Goal: Task Accomplishment & Management: Complete application form

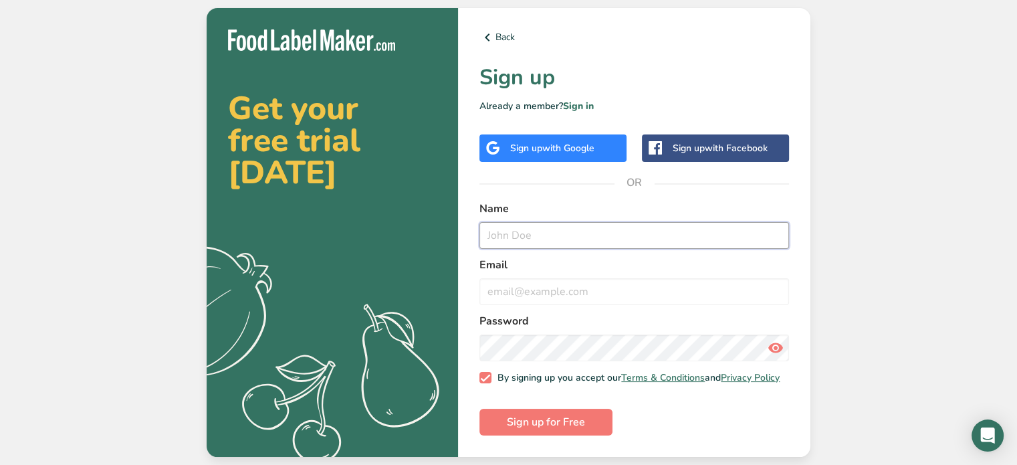
click at [545, 240] on input "text" at bounding box center [635, 235] width 310 height 27
type input "Rapee"
click at [553, 284] on input "email" at bounding box center [635, 291] width 310 height 27
click at [554, 142] on span "with Google" at bounding box center [568, 148] width 52 height 13
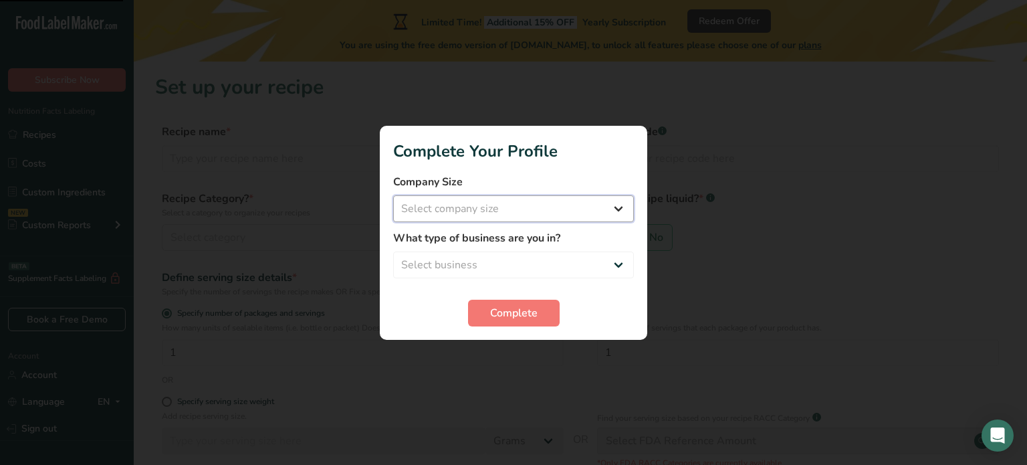
click at [613, 208] on select "Select company size Fewer than 10 Employees 10 to 50 Employees 51 to 500 Employ…" at bounding box center [513, 208] width 241 height 27
select select "4"
click at [393, 195] on select "Select company size Fewer than 10 Employees 10 to 50 Employees 51 to 500 Employ…" at bounding box center [513, 208] width 241 height 27
click at [621, 259] on select "Select business Packaged Food Manufacturer Restaurant & Cafe Bakery Meal Plans …" at bounding box center [513, 264] width 241 height 27
select select "8"
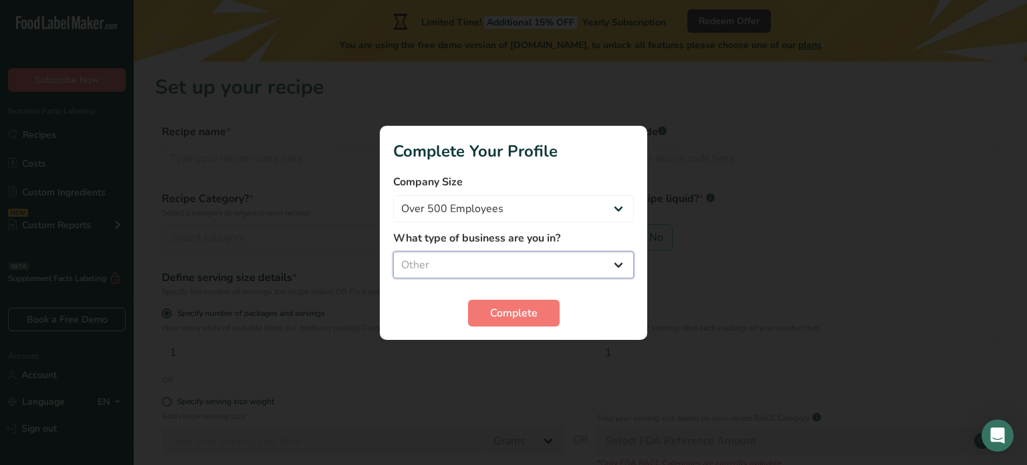
click at [393, 251] on select "Select business Packaged Food Manufacturer Restaurant & Cafe Bakery Meal Plans …" at bounding box center [513, 264] width 241 height 27
click at [544, 312] on button "Complete" at bounding box center [514, 313] width 92 height 27
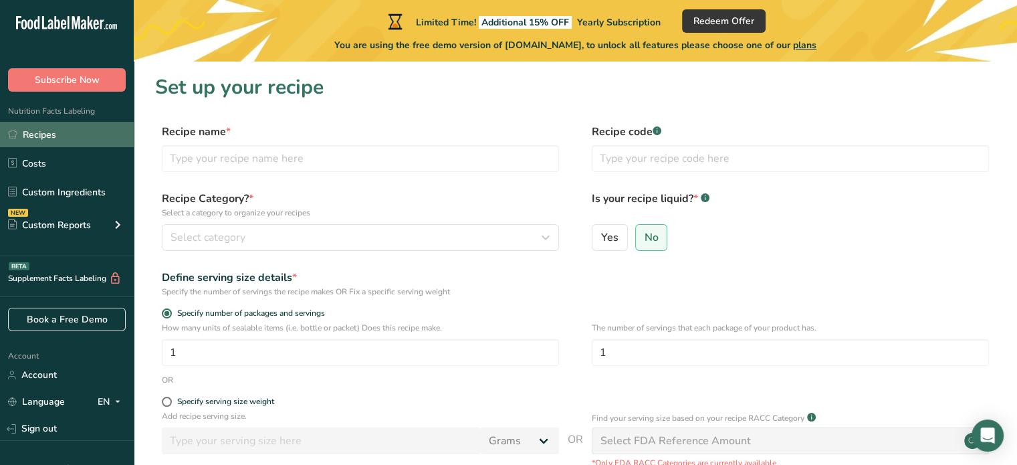
click at [72, 136] on link "Recipes" at bounding box center [67, 134] width 134 height 25
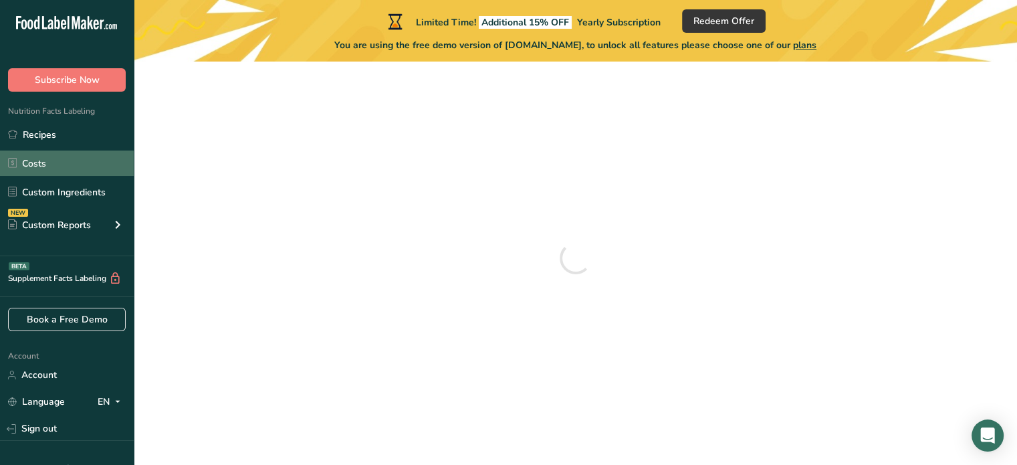
click at [54, 163] on link "Costs" at bounding box center [67, 162] width 134 height 25
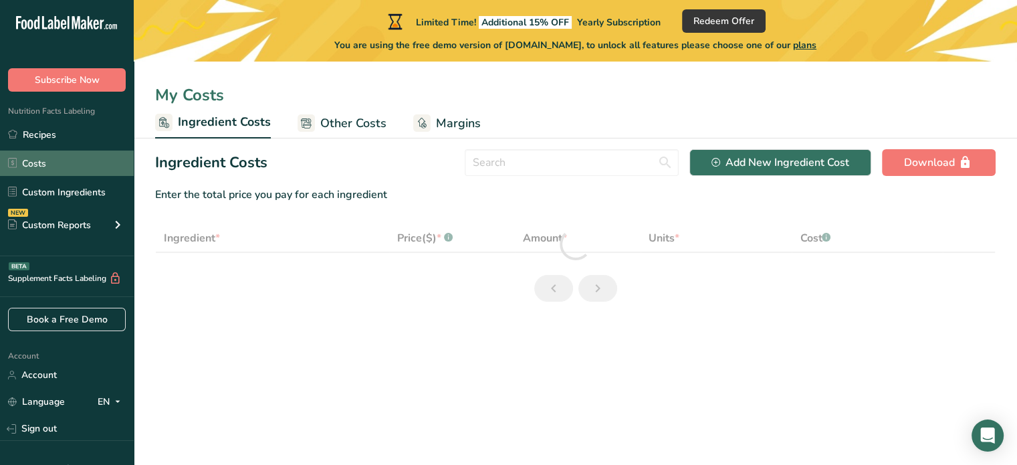
select select "1"
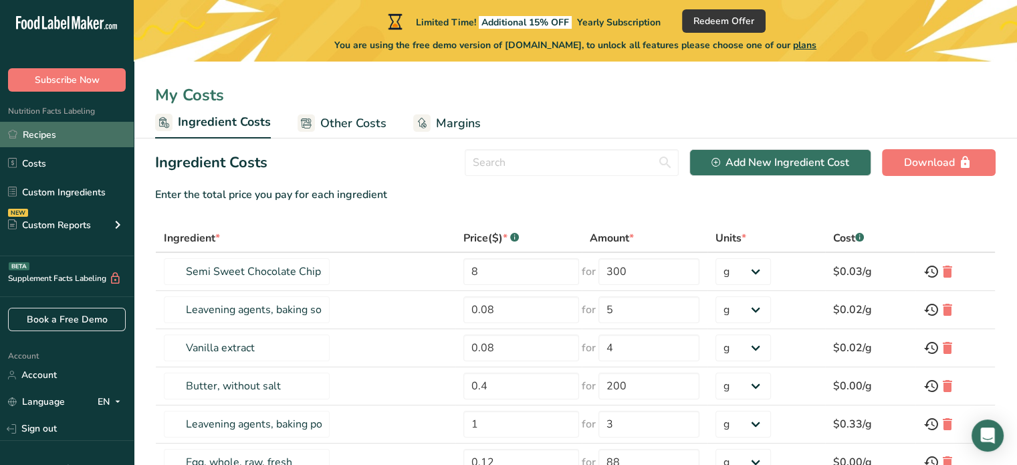
click at [56, 134] on link "Recipes" at bounding box center [67, 134] width 134 height 25
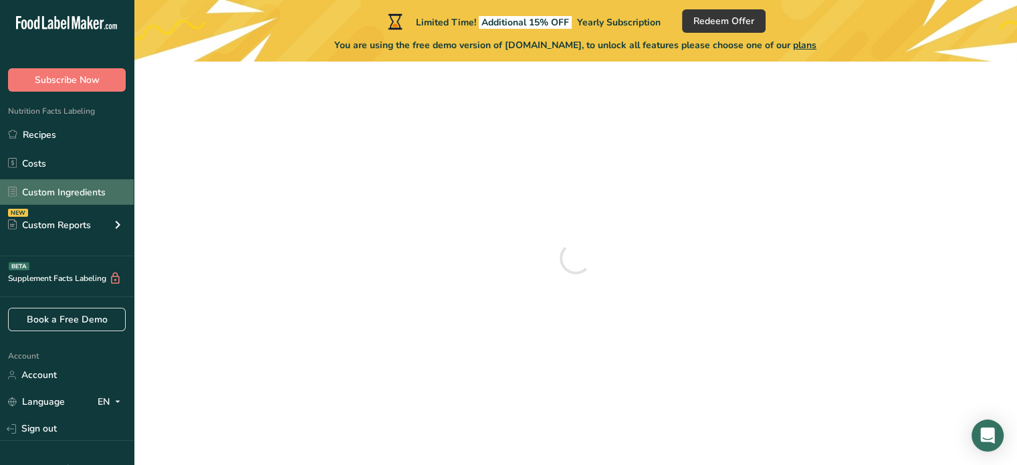
click at [57, 192] on link "Custom Ingredients" at bounding box center [67, 191] width 134 height 25
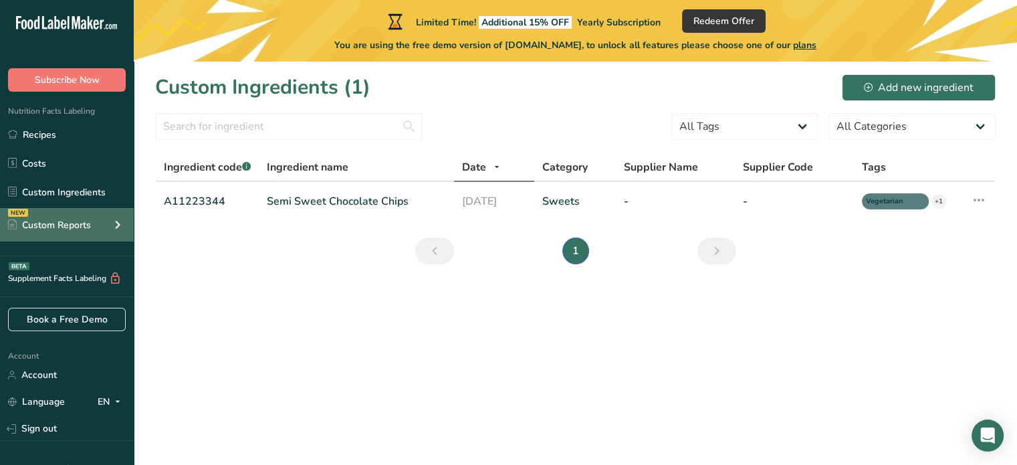
click at [110, 230] on icon at bounding box center [118, 225] width 16 height 24
